Goal: Register for event/course

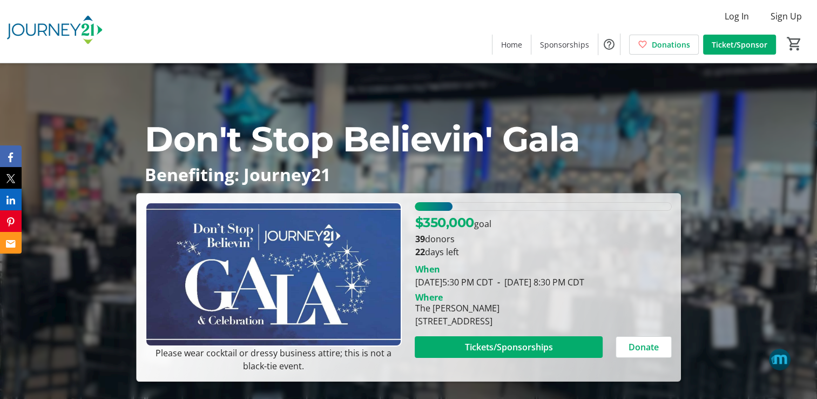
drag, startPoint x: 632, startPoint y: 321, endPoint x: 272, endPoint y: 234, distance: 370.1
click at [272, 234] on div "Please wear cocktail or dressy business attire; this is not a black-tie event. …" at bounding box center [409, 287] width 540 height 170
copy div "Please wear cocktail or dressy business attire; this is not a black-tie event. …"
click at [621, 146] on p "Don't Stop Believin' Gala" at bounding box center [409, 139] width 528 height 52
click at [522, 47] on span "Home" at bounding box center [511, 44] width 21 height 11
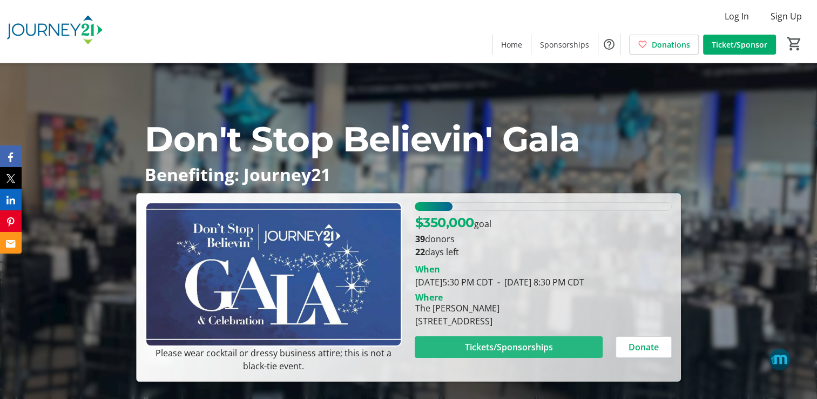
click at [534, 350] on span "Tickets/Sponsorships" at bounding box center [509, 346] width 88 height 13
